Goal: Information Seeking & Learning: Learn about a topic

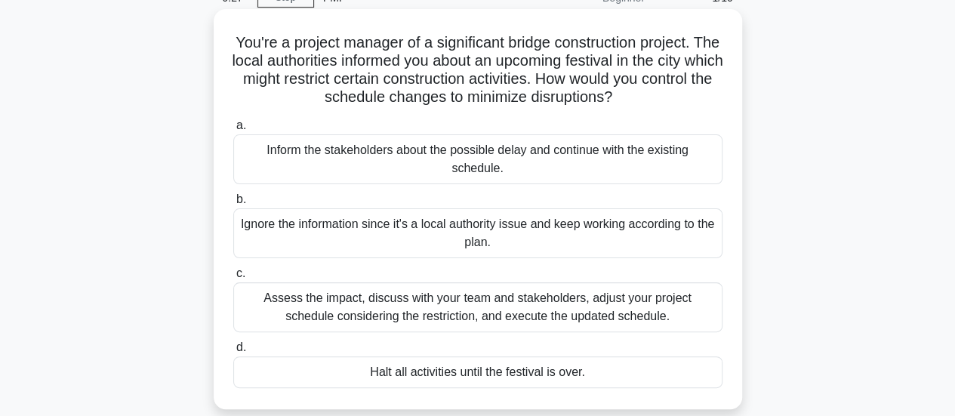
scroll to position [151, 0]
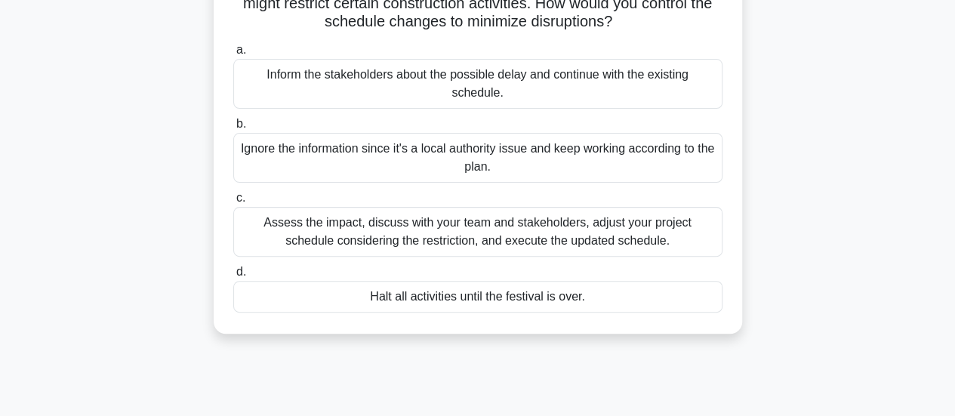
click at [446, 238] on div "Assess the impact, discuss with your team and stakeholders, adjust your project…" at bounding box center [477, 232] width 489 height 50
click at [233, 203] on input "c. Assess the impact, discuss with your team and stakeholders, adjust your proj…" at bounding box center [233, 198] width 0 height 10
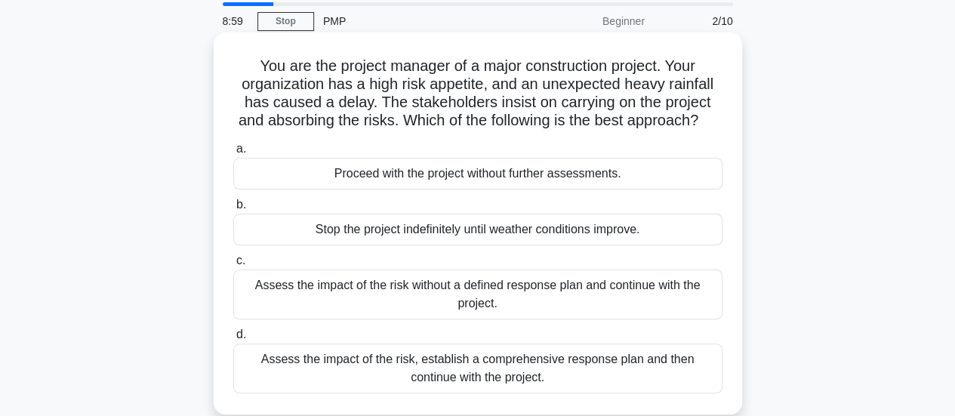
scroll to position [75, 0]
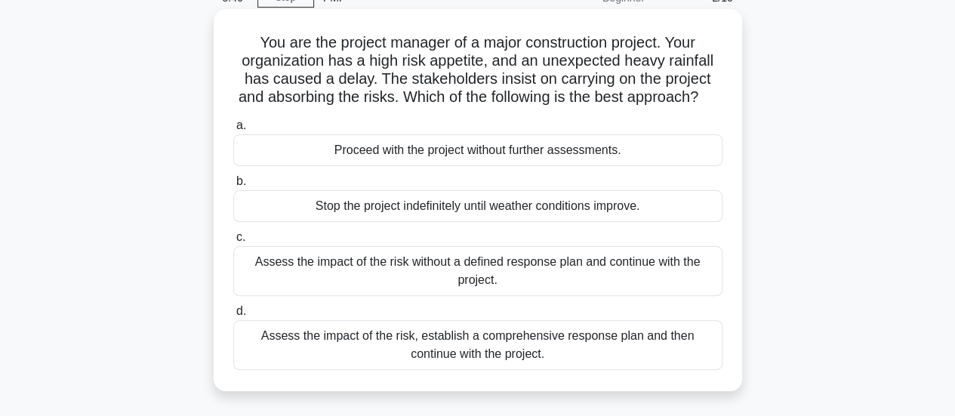
click at [509, 356] on div "Assess the impact of the risk, establish a comprehensive response plan and then…" at bounding box center [477, 345] width 489 height 50
click at [233, 316] on input "d. Assess the impact of the risk, establish a comprehensive response plan and t…" at bounding box center [233, 311] width 0 height 10
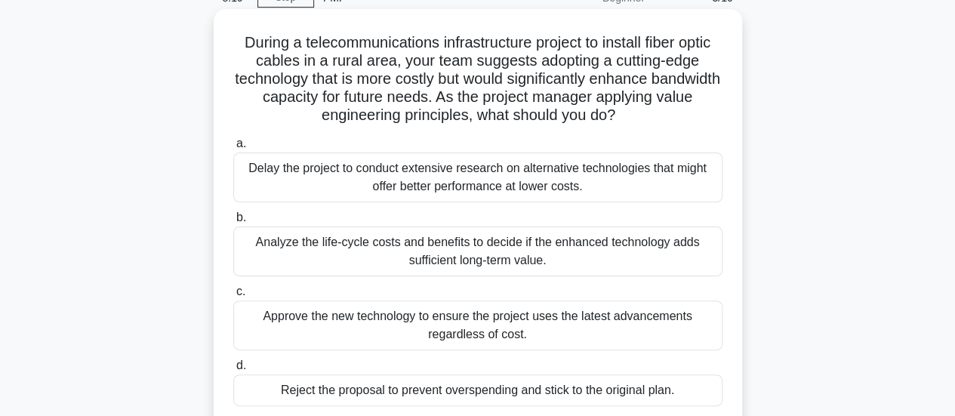
scroll to position [151, 0]
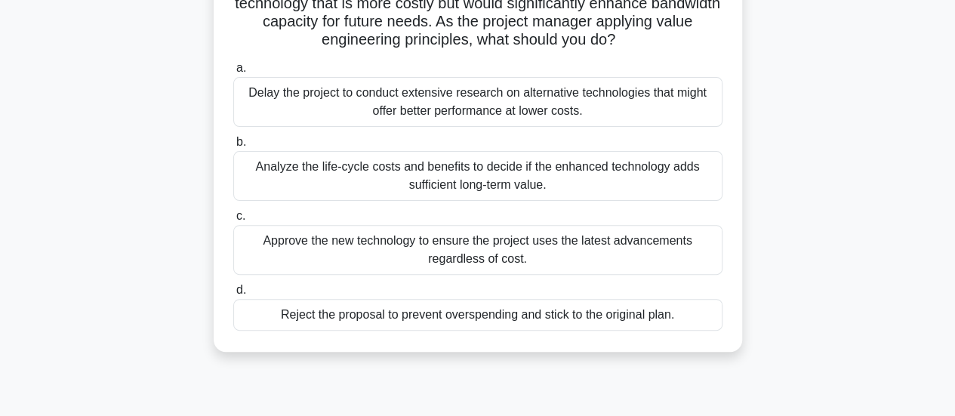
click at [474, 164] on div "Analyze the life-cycle costs and benefits to decide if the enhanced technology …" at bounding box center [477, 176] width 489 height 50
click at [233, 147] on input "b. Analyze the life-cycle costs and benefits to decide if the enhanced technolo…" at bounding box center [233, 142] width 0 height 10
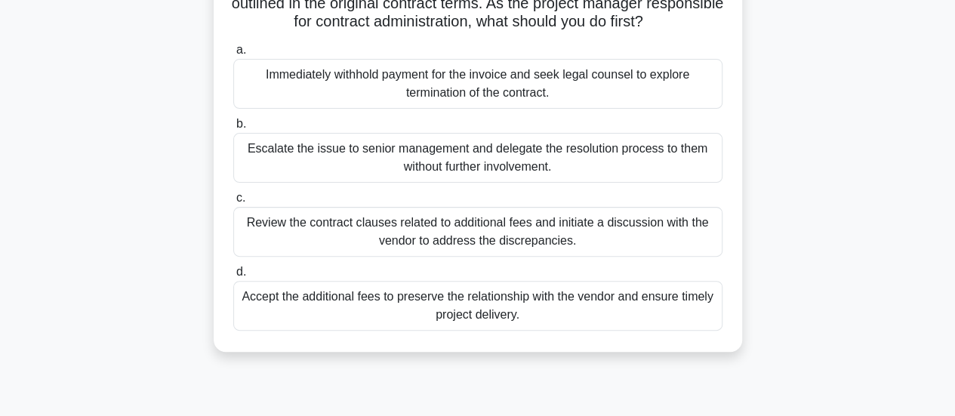
click at [377, 232] on div "Review the contract clauses related to additional fees and initiate a discussio…" at bounding box center [477, 232] width 489 height 50
click at [233, 203] on input "c. Review the contract clauses related to additional fees and initiate a discus…" at bounding box center [233, 198] width 0 height 10
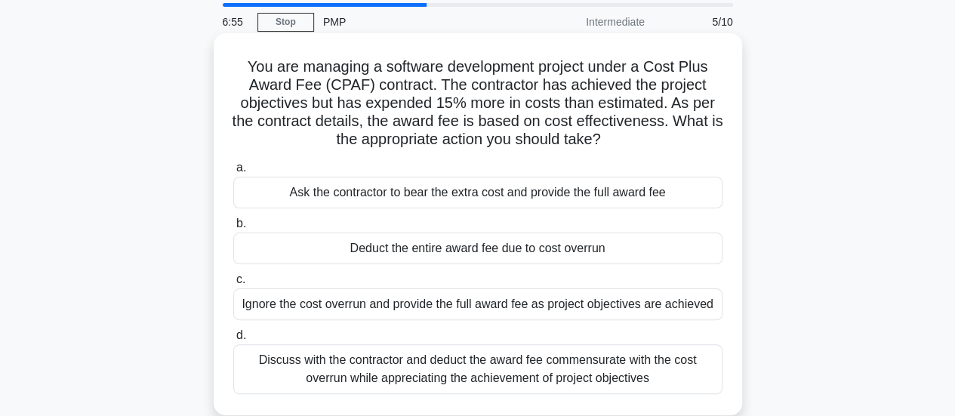
scroll to position [75, 0]
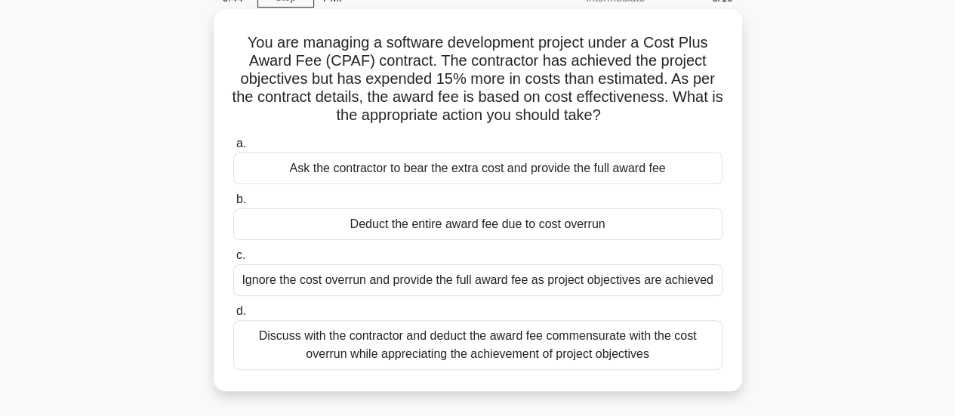
click at [492, 340] on div "Discuss with the contractor and deduct the award fee commensurate with the cost…" at bounding box center [477, 345] width 489 height 50
click at [233, 316] on input "d. Discuss with the contractor and deduct the award fee commensurate with the c…" at bounding box center [233, 311] width 0 height 10
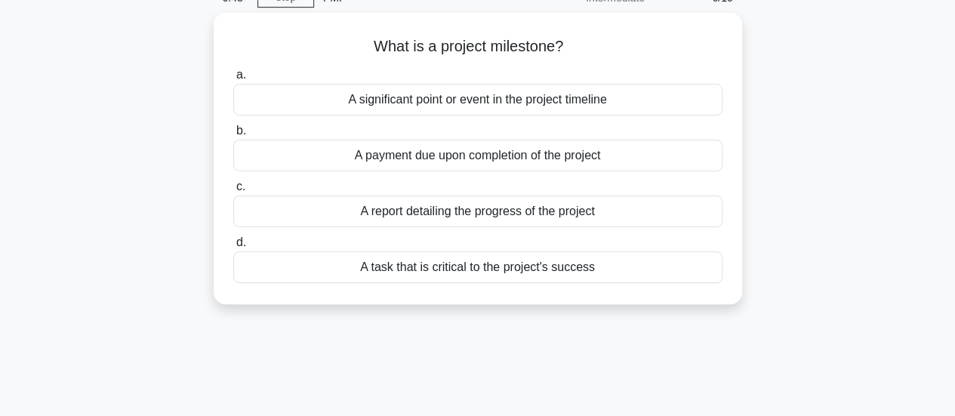
scroll to position [0, 0]
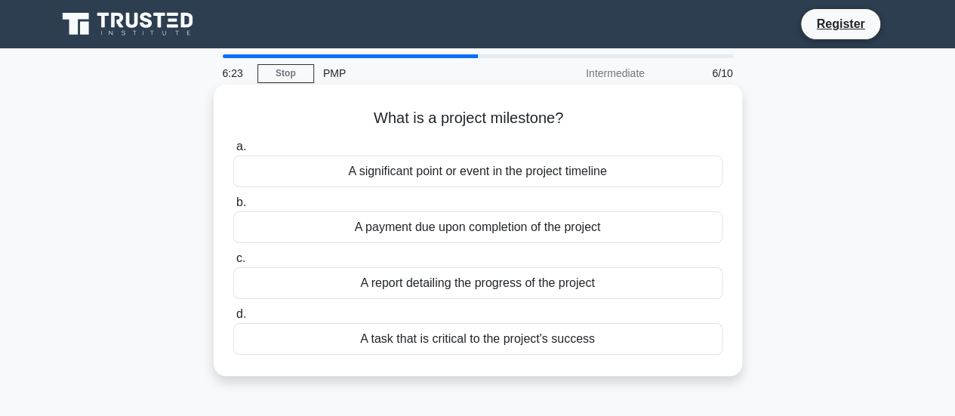
click at [477, 161] on div "A significant point or event in the project timeline" at bounding box center [477, 172] width 489 height 32
click at [233, 152] on input "a. A significant point or event in the project timeline" at bounding box center [233, 147] width 0 height 10
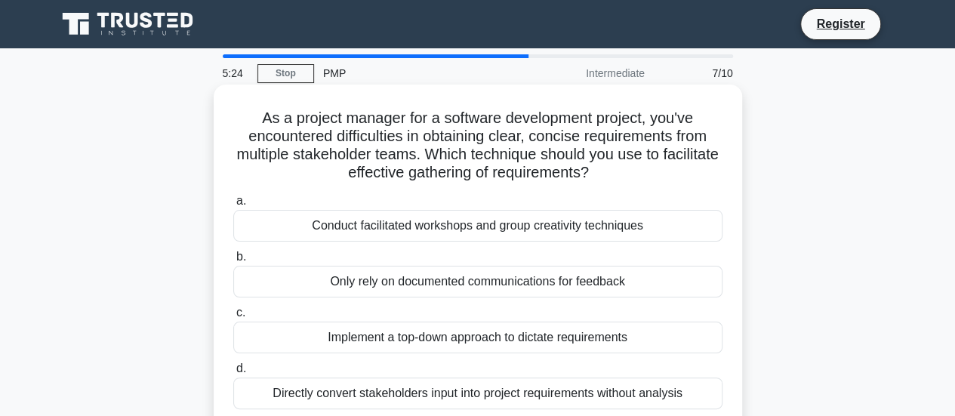
click at [453, 230] on div "Conduct facilitated workshops and group creativity techniques" at bounding box center [477, 226] width 489 height 32
click at [233, 206] on input "a. Conduct facilitated workshops and group creativity techniques" at bounding box center [233, 201] width 0 height 10
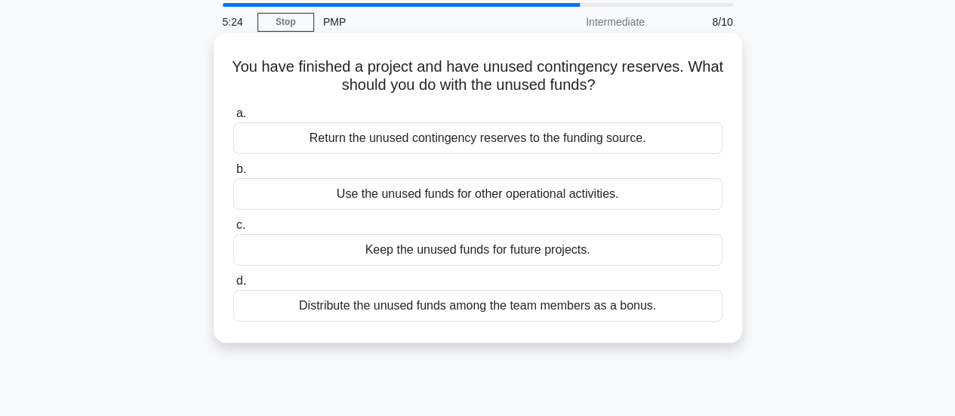
scroll to position [75, 0]
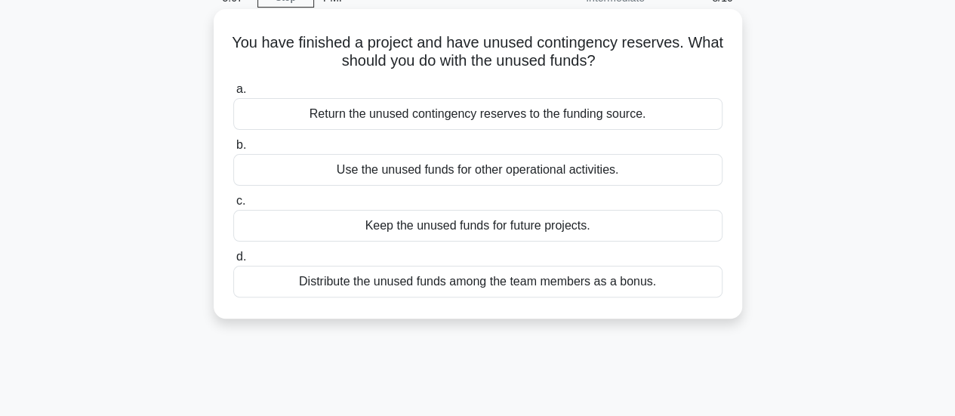
click at [562, 117] on div "Return the unused contingency reserves to the funding source." at bounding box center [477, 114] width 489 height 32
click at [233, 94] on input "a. Return the unused contingency reserves to the funding source." at bounding box center [233, 90] width 0 height 10
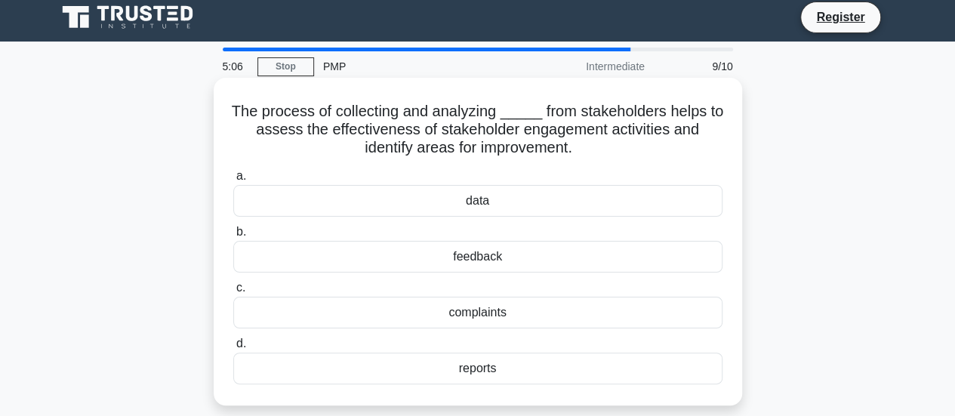
scroll to position [0, 0]
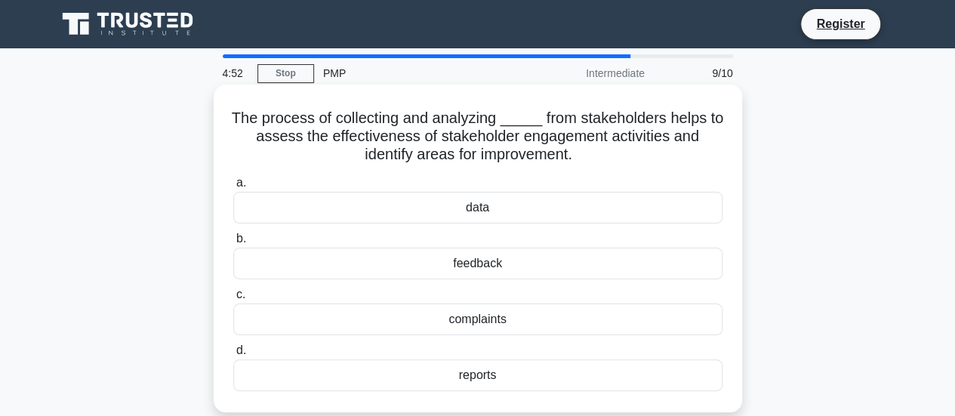
click at [462, 271] on div "feedback" at bounding box center [477, 264] width 489 height 32
click at [233, 244] on input "b. feedback" at bounding box center [233, 239] width 0 height 10
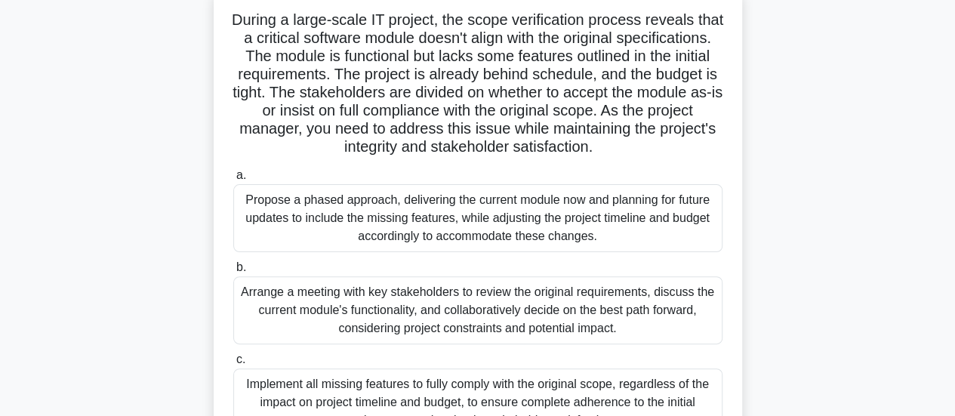
scroll to position [75, 0]
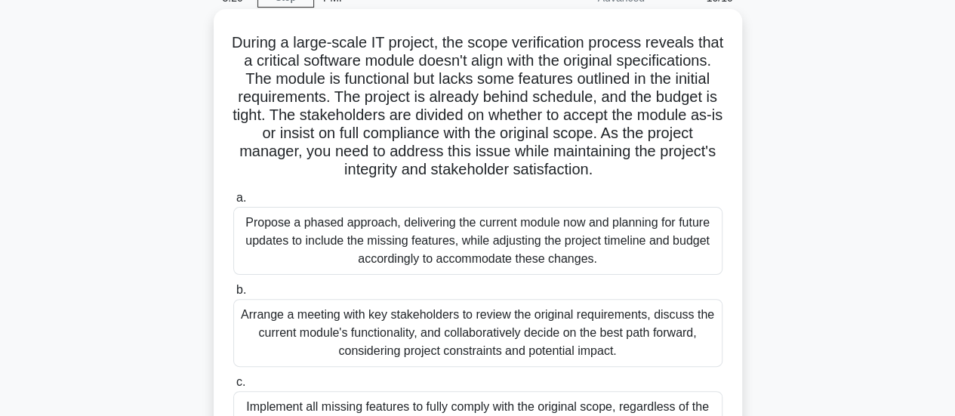
click at [471, 353] on div "Arrange a meeting with key stakeholders to review the original requirements, di…" at bounding box center [477, 333] width 489 height 68
click at [233, 295] on input "b. Arrange a meeting with key stakeholders to review the original requirements,…" at bounding box center [233, 290] width 0 height 10
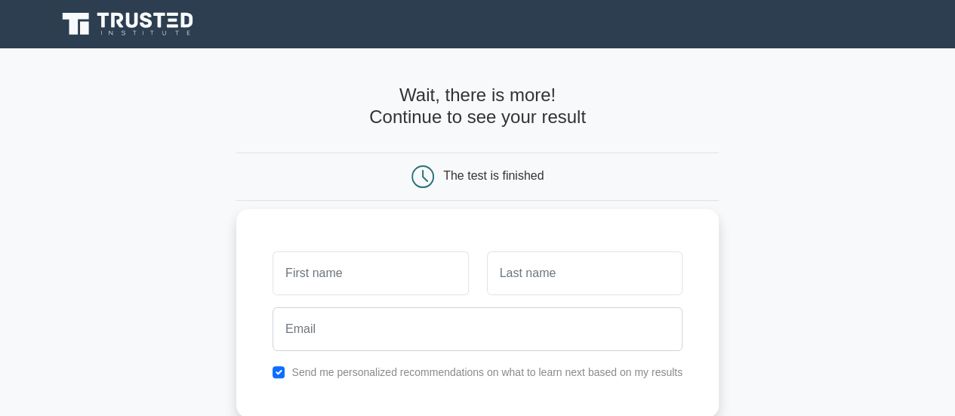
scroll to position [75, 0]
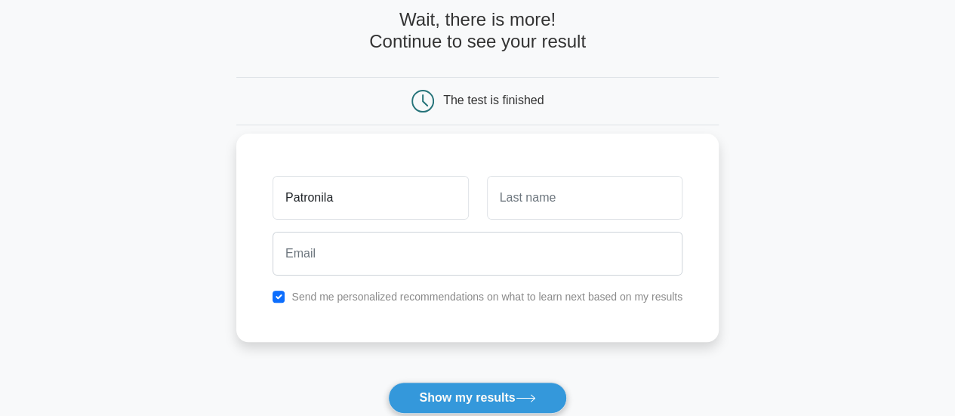
type input "Patronila"
click at [527, 199] on input "text" at bounding box center [585, 198] width 196 height 44
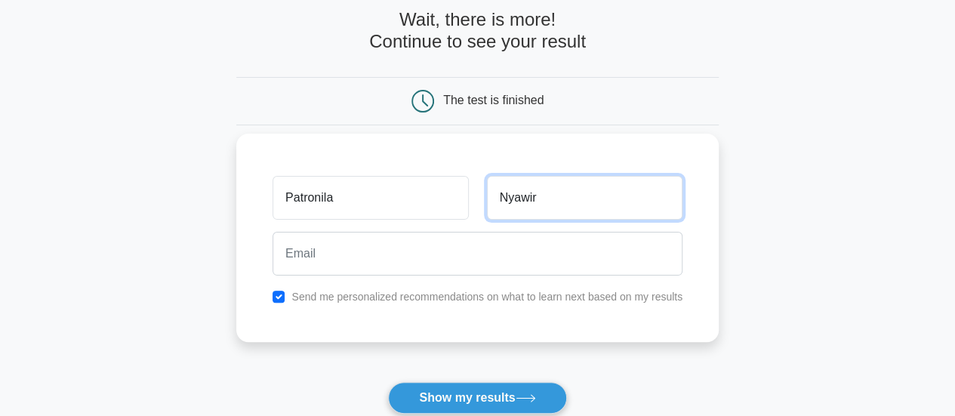
type input "Nyawira"
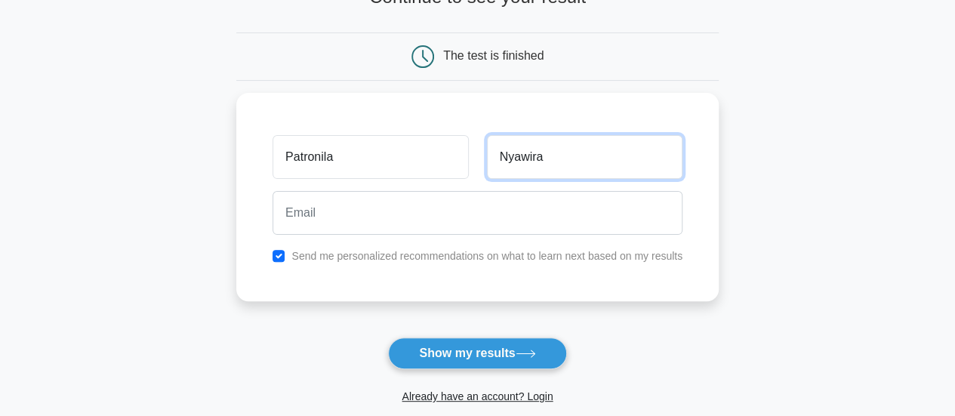
scroll to position [151, 0]
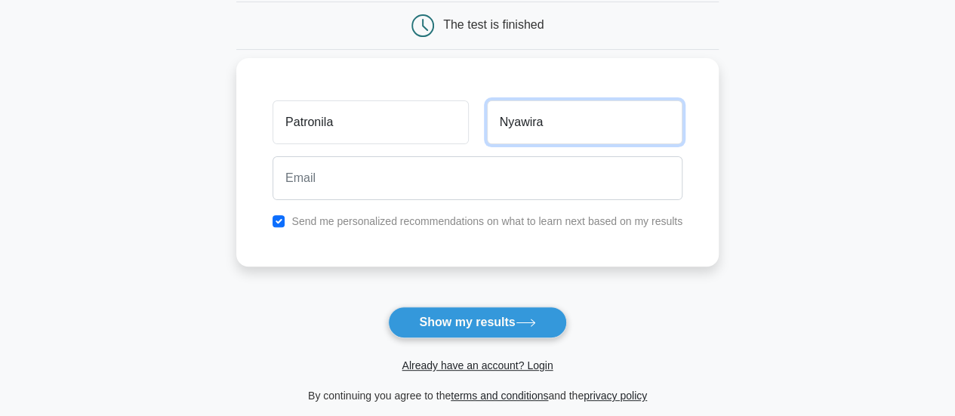
drag, startPoint x: 571, startPoint y: 125, endPoint x: 408, endPoint y: 118, distance: 164.0
click at [408, 118] on div "Patronila Nyawira" at bounding box center [477, 122] width 428 height 56
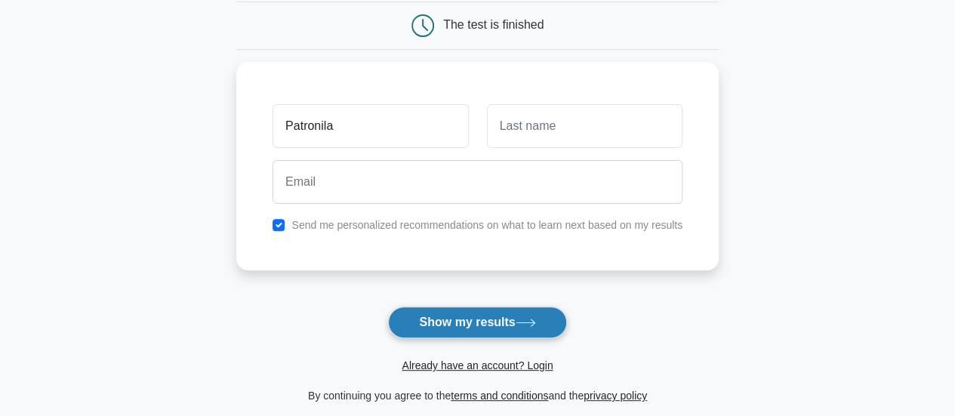
click at [499, 320] on button "Show my results" at bounding box center [477, 322] width 178 height 32
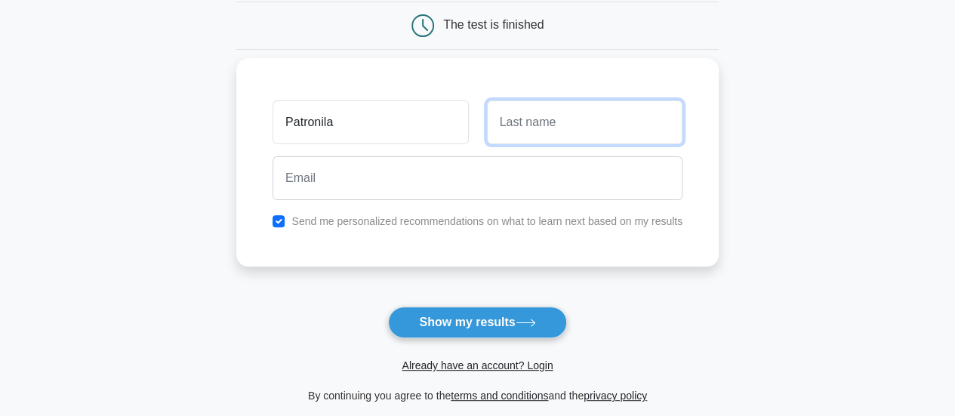
click at [562, 115] on input "text" at bounding box center [585, 122] width 196 height 44
type input "Nyawira"
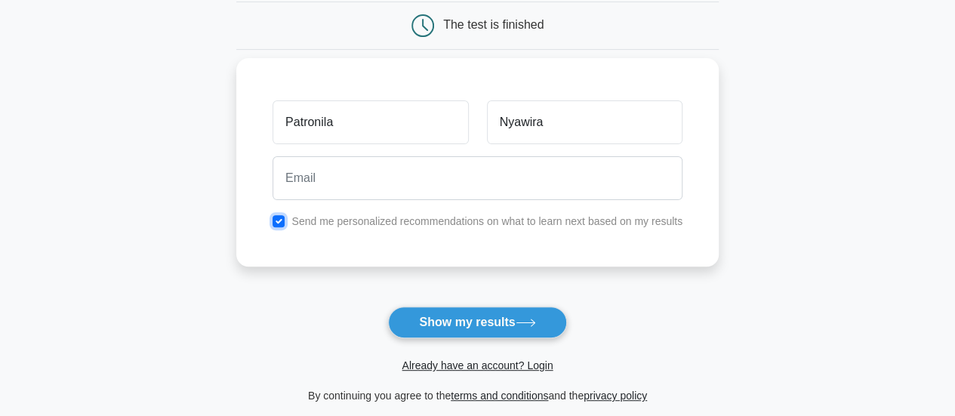
click at [279, 218] on input "checkbox" at bounding box center [279, 221] width 12 height 12
checkbox input "false"
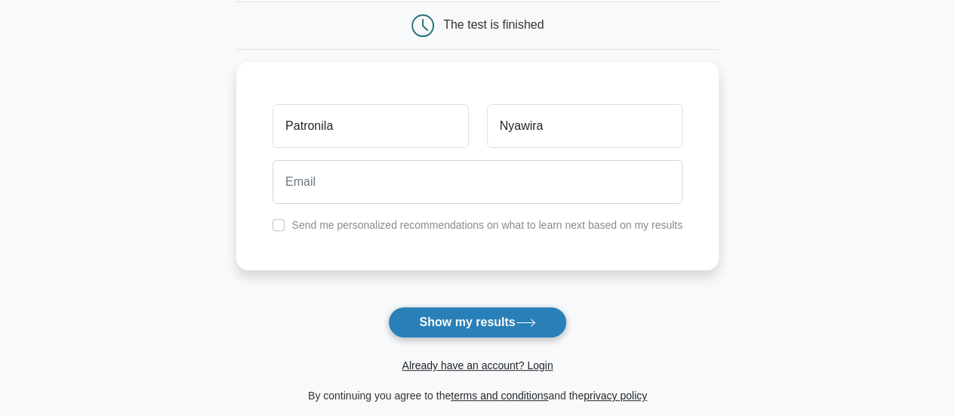
click at [515, 313] on button "Show my results" at bounding box center [477, 322] width 178 height 32
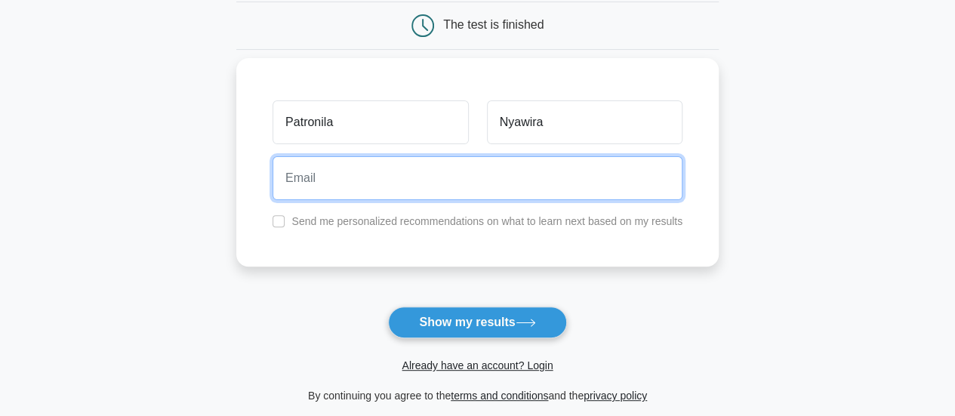
click at [444, 171] on input "email" at bounding box center [478, 178] width 410 height 44
type input "nyawirapatronila@gmail.com"
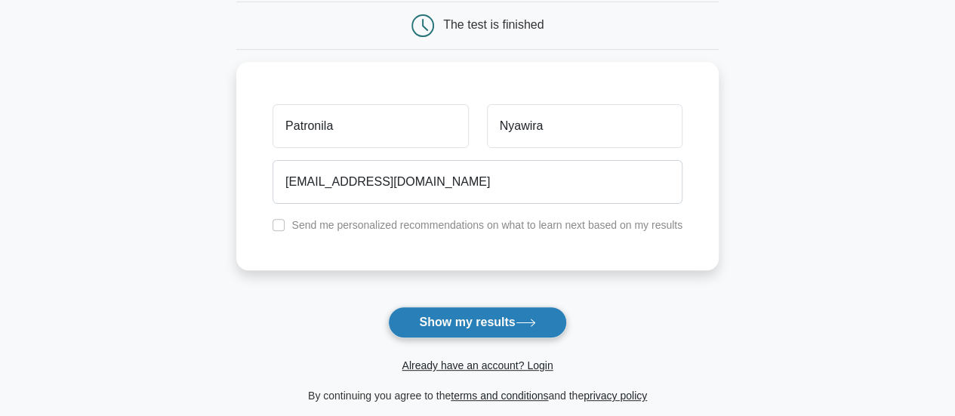
click at [427, 322] on button "Show my results" at bounding box center [477, 322] width 178 height 32
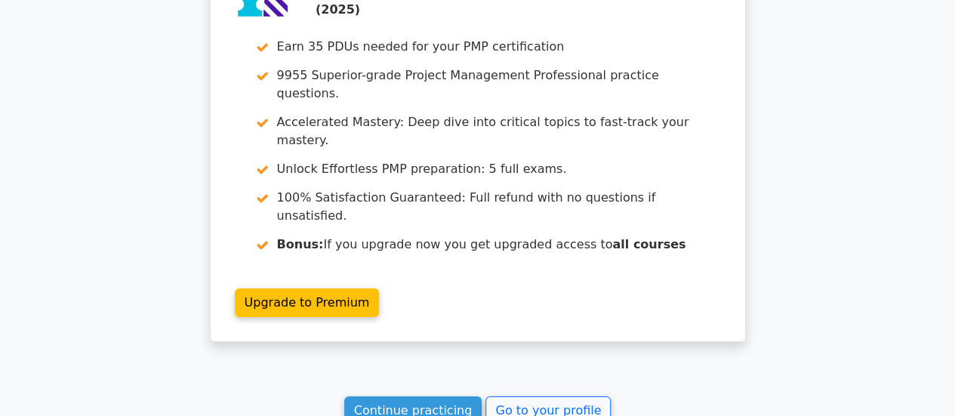
scroll to position [2656, 0]
